Goal: Navigation & Orientation: Find specific page/section

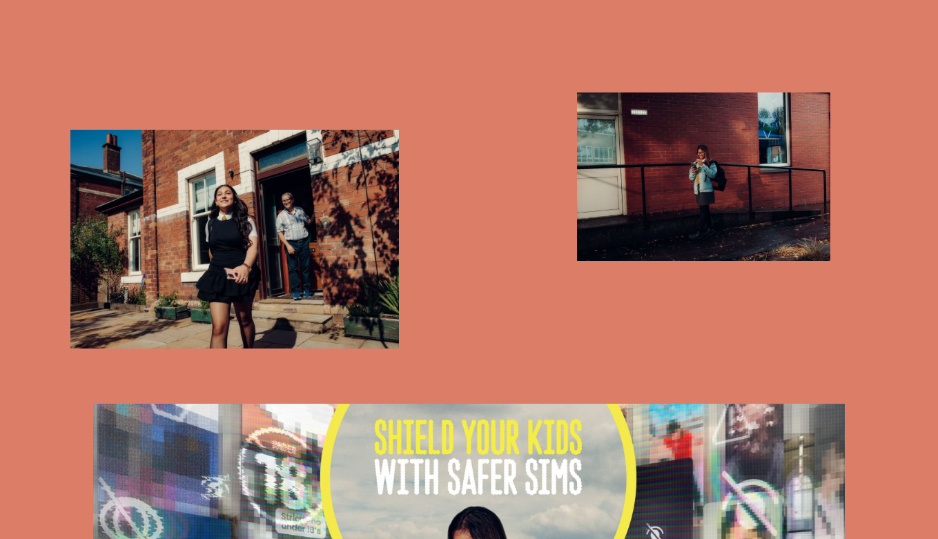
scroll to position [647, 0]
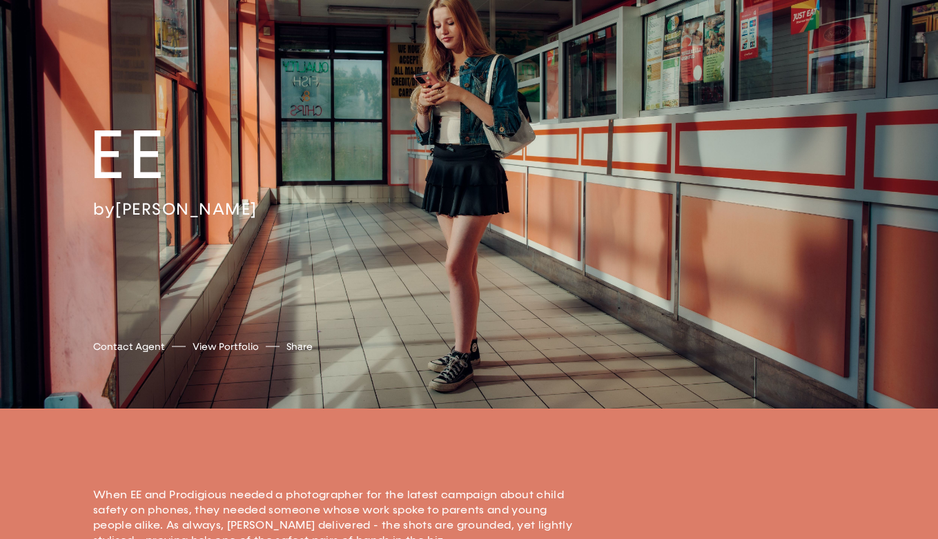
scroll to position [-4, 0]
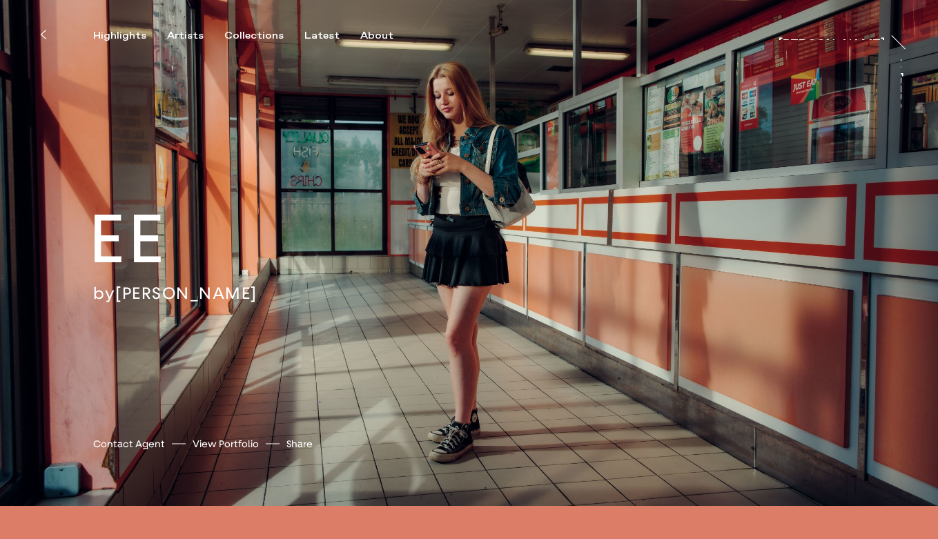
scroll to position [374, 0]
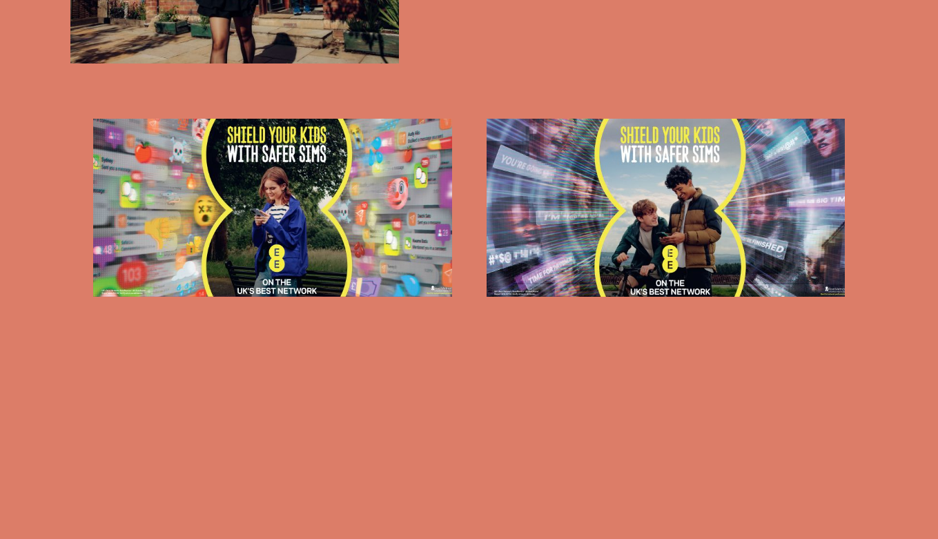
scroll to position [1395, 0]
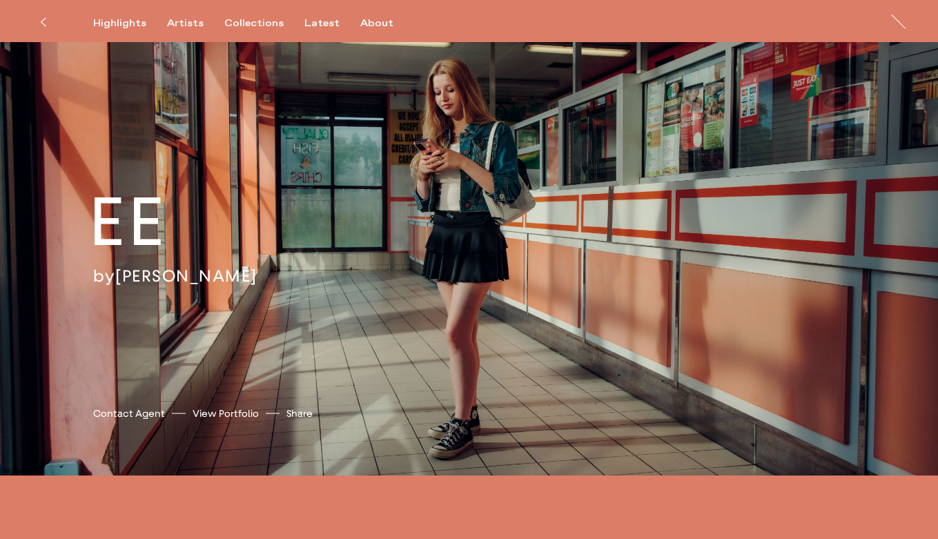
scroll to position [5, 0]
